Goal: Find contact information: Find contact information

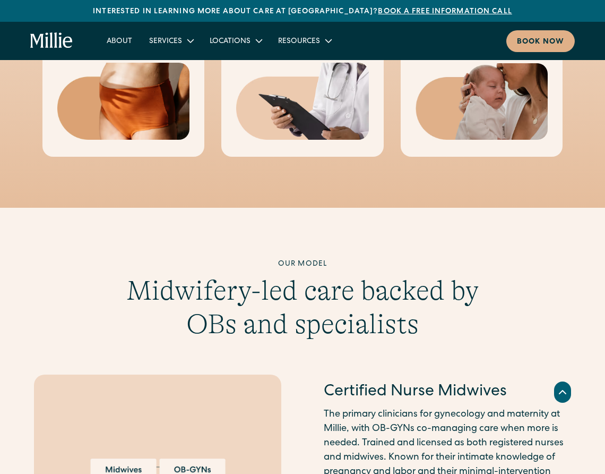
scroll to position [4243, 0]
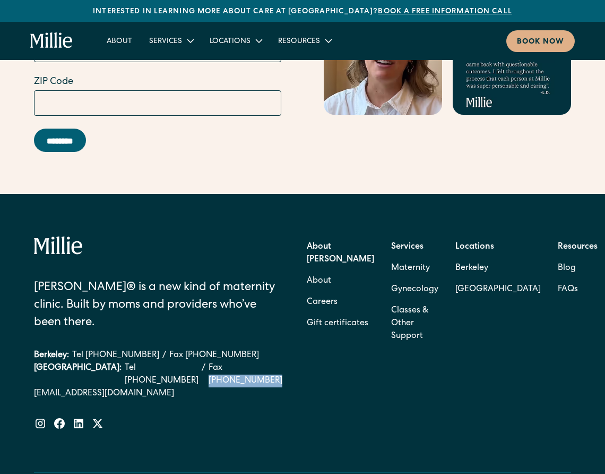
drag, startPoint x: 234, startPoint y: 250, endPoint x: 177, endPoint y: 252, distance: 57.4
click at [177, 362] on div "[GEOGRAPHIC_DATA]: Tel [PHONE_NUMBER] / Fax [PHONE_NUMBER]" at bounding box center [158, 374] width 249 height 25
copy link "[PHONE_NUMBER]"
click at [189, 349] on link "Fax [PHONE_NUMBER]" at bounding box center [214, 355] width 90 height 13
click at [172, 349] on link "Fax [PHONE_NUMBER]" at bounding box center [214, 355] width 90 height 13
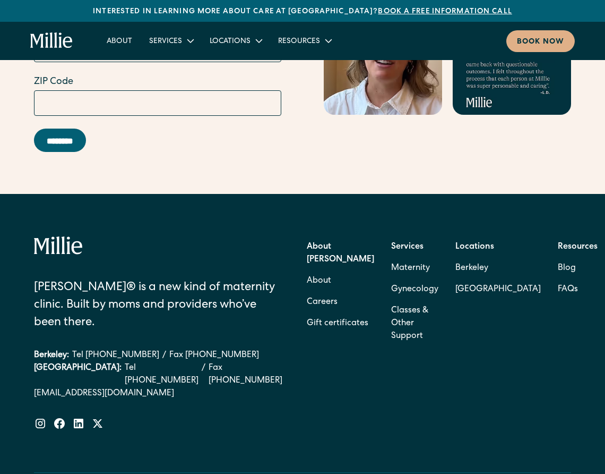
click at [225, 279] on div "[PERSON_NAME]® is a new kind of maternity clinic. Built by moms and providers w…" at bounding box center [158, 339] width 249 height 121
drag, startPoint x: 237, startPoint y: 235, endPoint x: 170, endPoint y: 236, distance: 66.4
click at [170, 349] on div "Berkeley: Tel [PHONE_NUMBER] / Fax [PHONE_NUMBER]" at bounding box center [158, 355] width 249 height 13
copy link "[PHONE_NUMBER]"
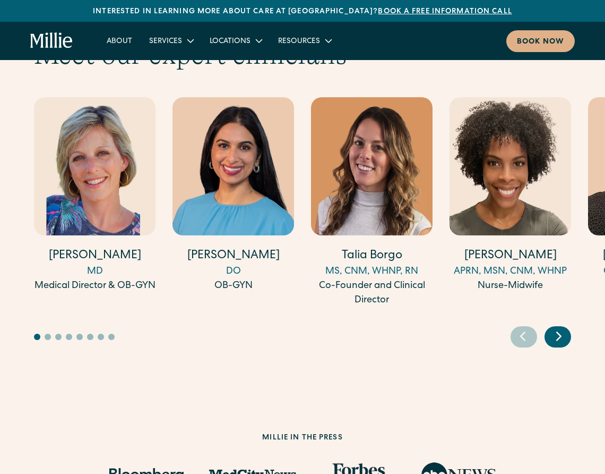
scroll to position [2899, 0]
